Goal: Find specific page/section: Find specific page/section

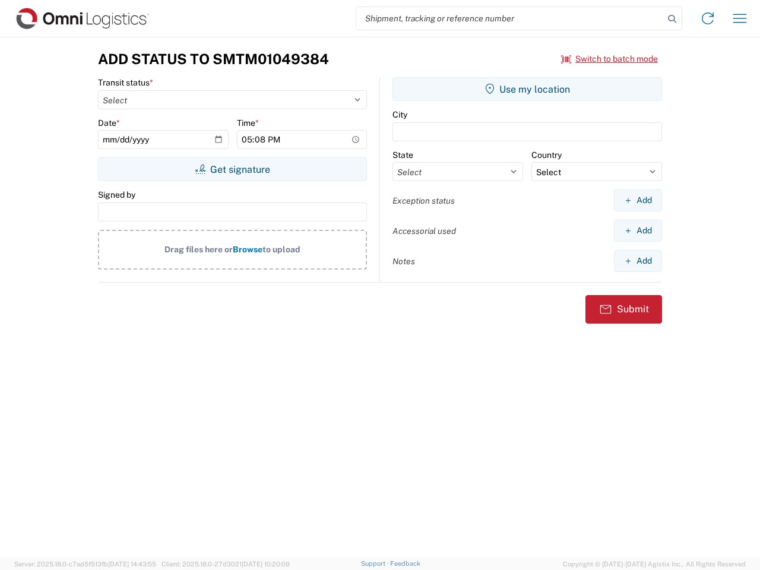
click at [510, 18] on input "search" at bounding box center [510, 18] width 308 height 23
click at [673, 19] on icon at bounding box center [672, 19] width 17 height 17
click at [708, 18] on icon at bounding box center [708, 18] width 19 height 19
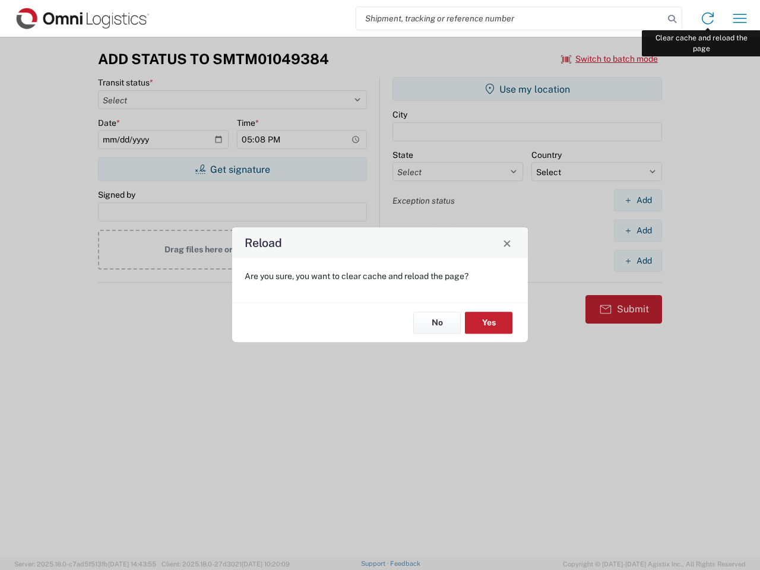
click at [740, 18] on div "Reload Are you sure, you want to clear cache and reload the page? No Yes" at bounding box center [380, 285] width 760 height 570
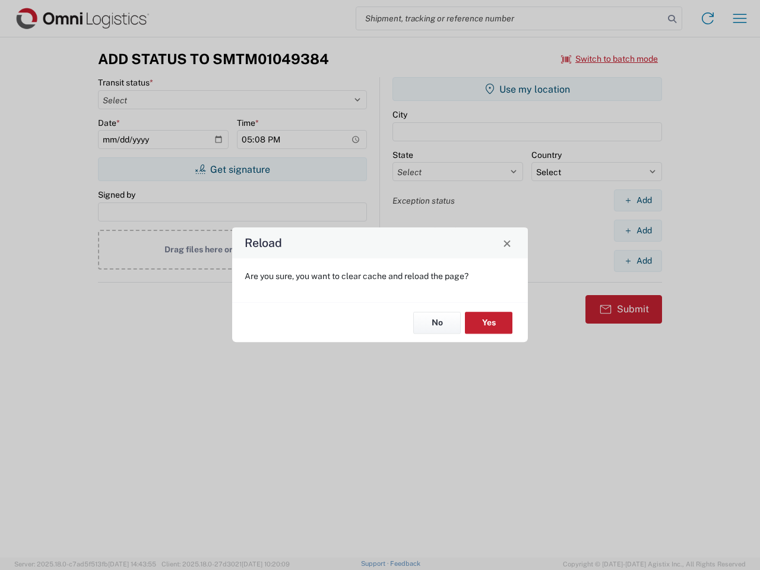
click at [610, 59] on div "Reload Are you sure, you want to clear cache and reload the page? No Yes" at bounding box center [380, 285] width 760 height 570
click at [232, 169] on div "Reload Are you sure, you want to clear cache and reload the page? No Yes" at bounding box center [380, 285] width 760 height 570
click at [528, 89] on div "Reload Are you sure, you want to clear cache and reload the page? No Yes" at bounding box center [380, 285] width 760 height 570
click at [638, 200] on div "Reload Are you sure, you want to clear cache and reload the page? No Yes" at bounding box center [380, 285] width 760 height 570
click at [638, 231] on div "Reload Are you sure, you want to clear cache and reload the page? No Yes" at bounding box center [380, 285] width 760 height 570
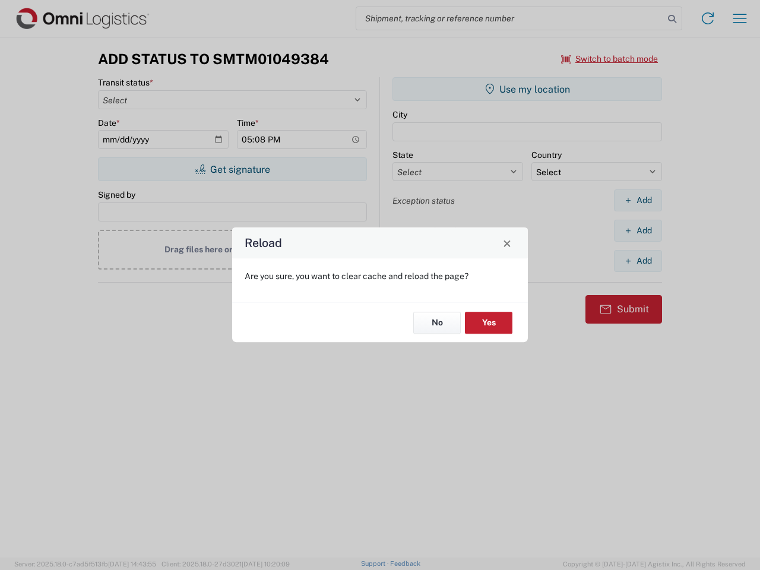
click at [638, 261] on div "Reload Are you sure, you want to clear cache and reload the page? No Yes" at bounding box center [380, 285] width 760 height 570
